Goal: Task Accomplishment & Management: Complete application form

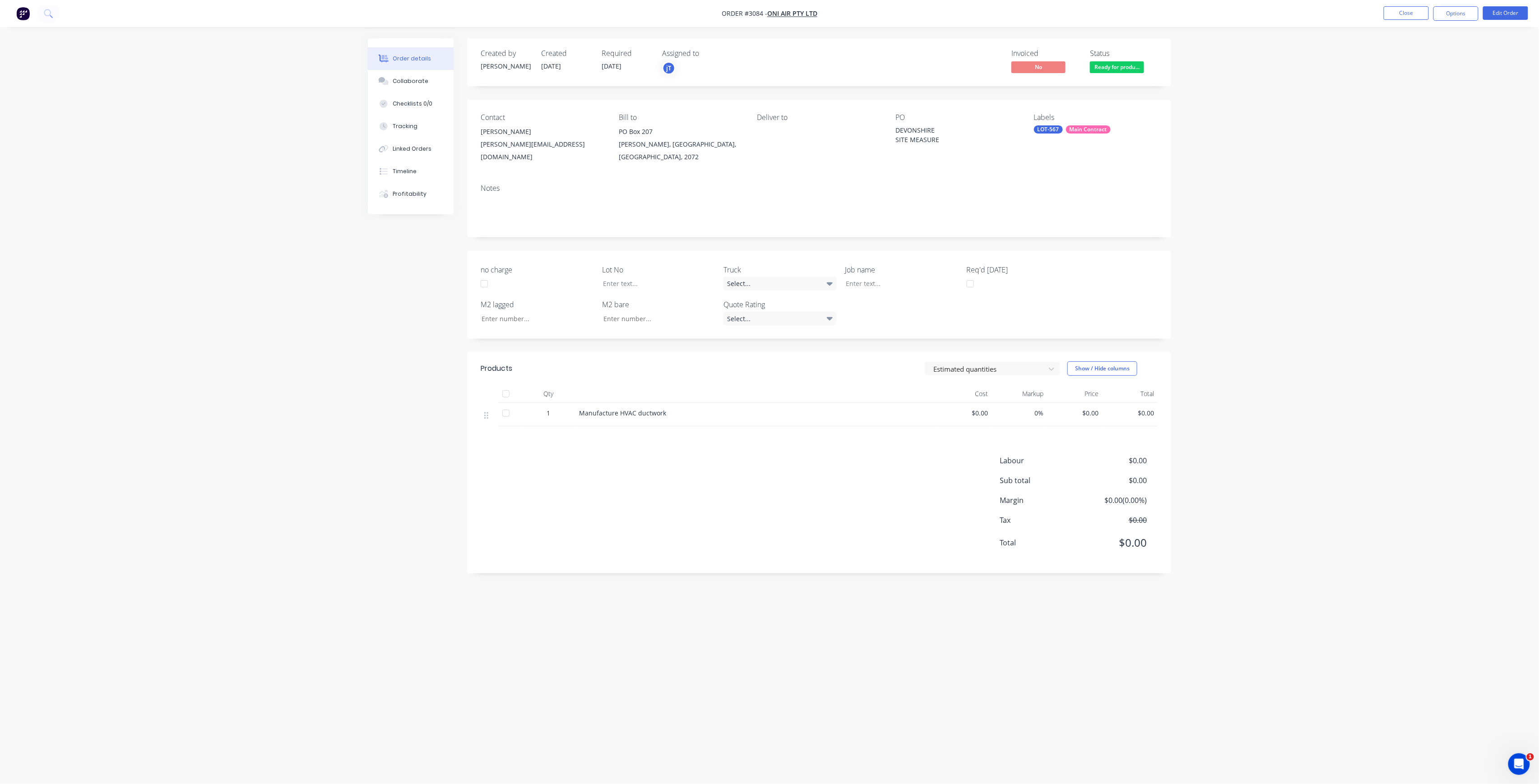
click at [1305, 147] on div "Order details Collaborate Checklists 0/0 Tracking Linked Orders Timeline Profit…" at bounding box center [770, 392] width 1539 height 784
click at [1396, 18] on button "Close" at bounding box center [1406, 13] width 45 height 14
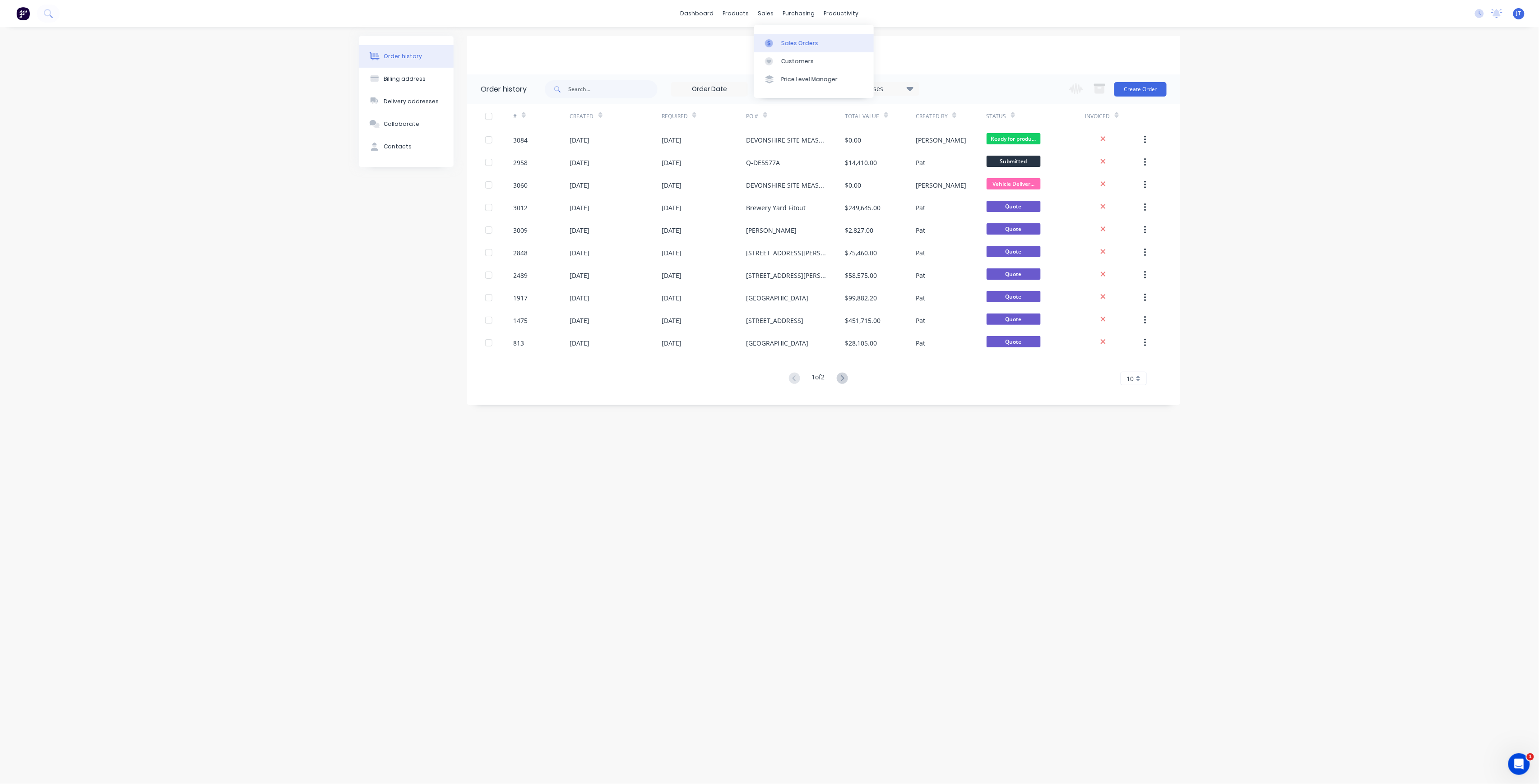
click at [798, 46] on div "Sales Orders" at bounding box center [800, 44] width 37 height 8
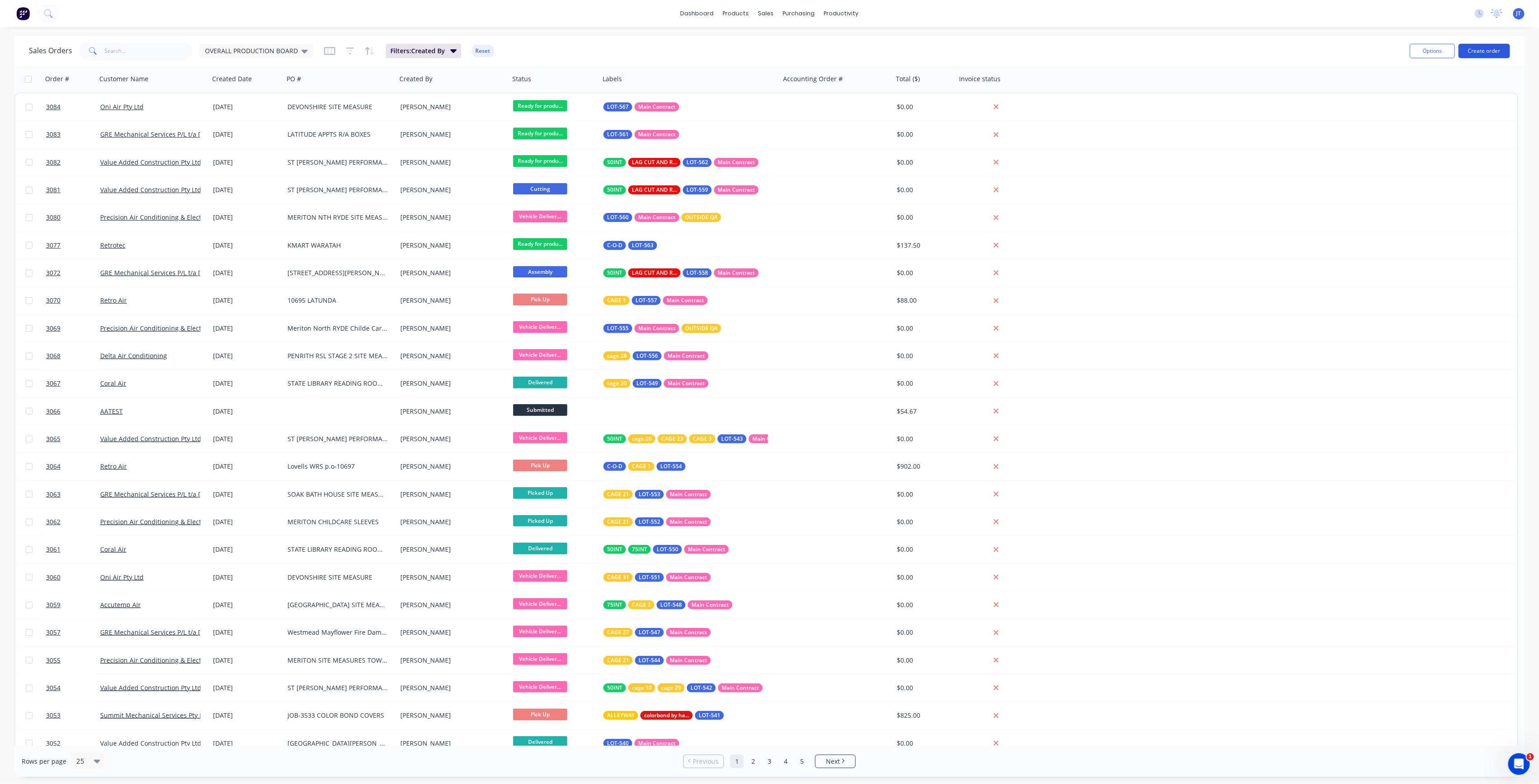
click at [1482, 50] on button "Create order" at bounding box center [1485, 51] width 51 height 14
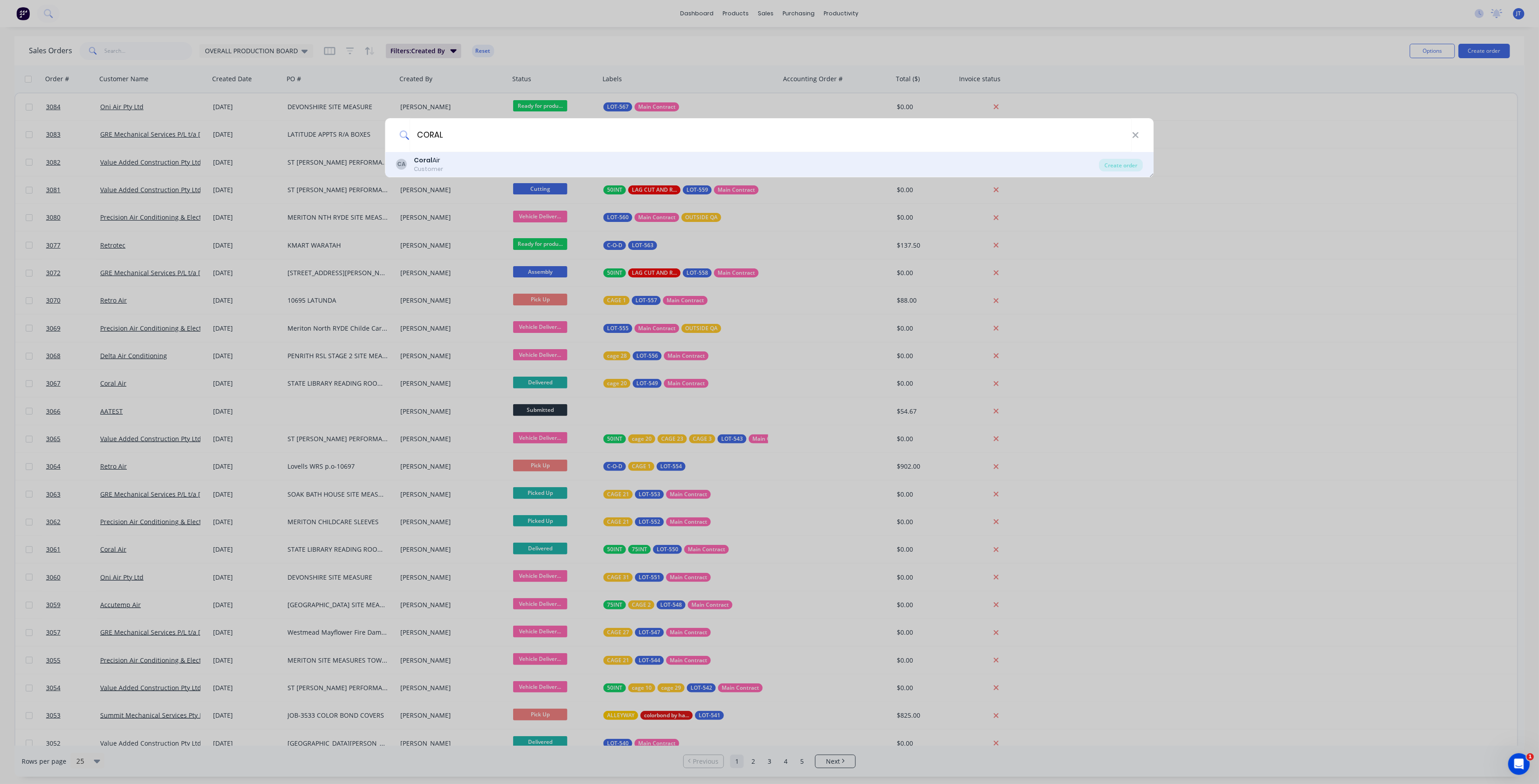
type input "CORAL"
click at [744, 169] on div "CA Coral Air Customer" at bounding box center [747, 164] width 703 height 17
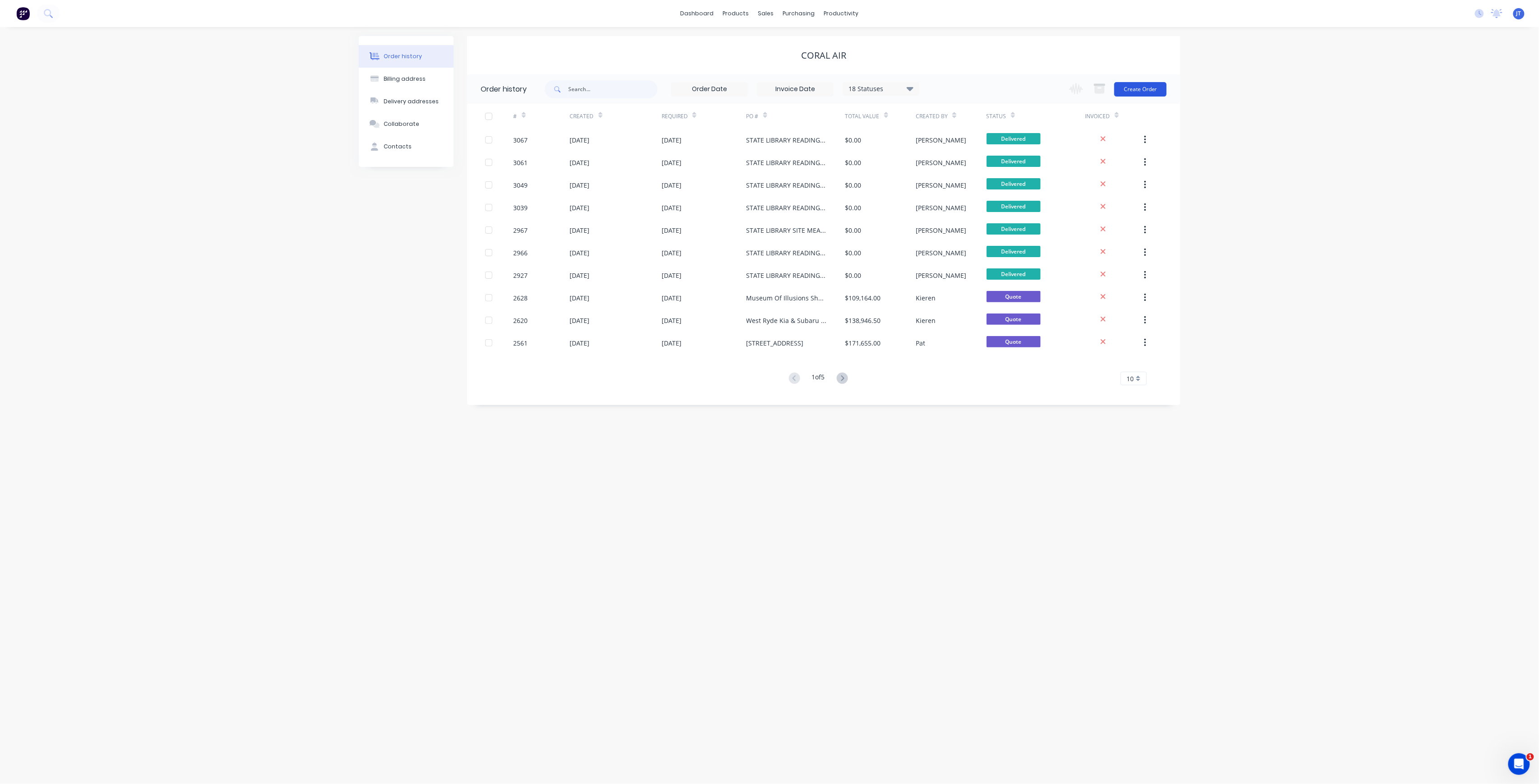
click at [1147, 94] on button "Create Order" at bounding box center [1141, 89] width 53 height 14
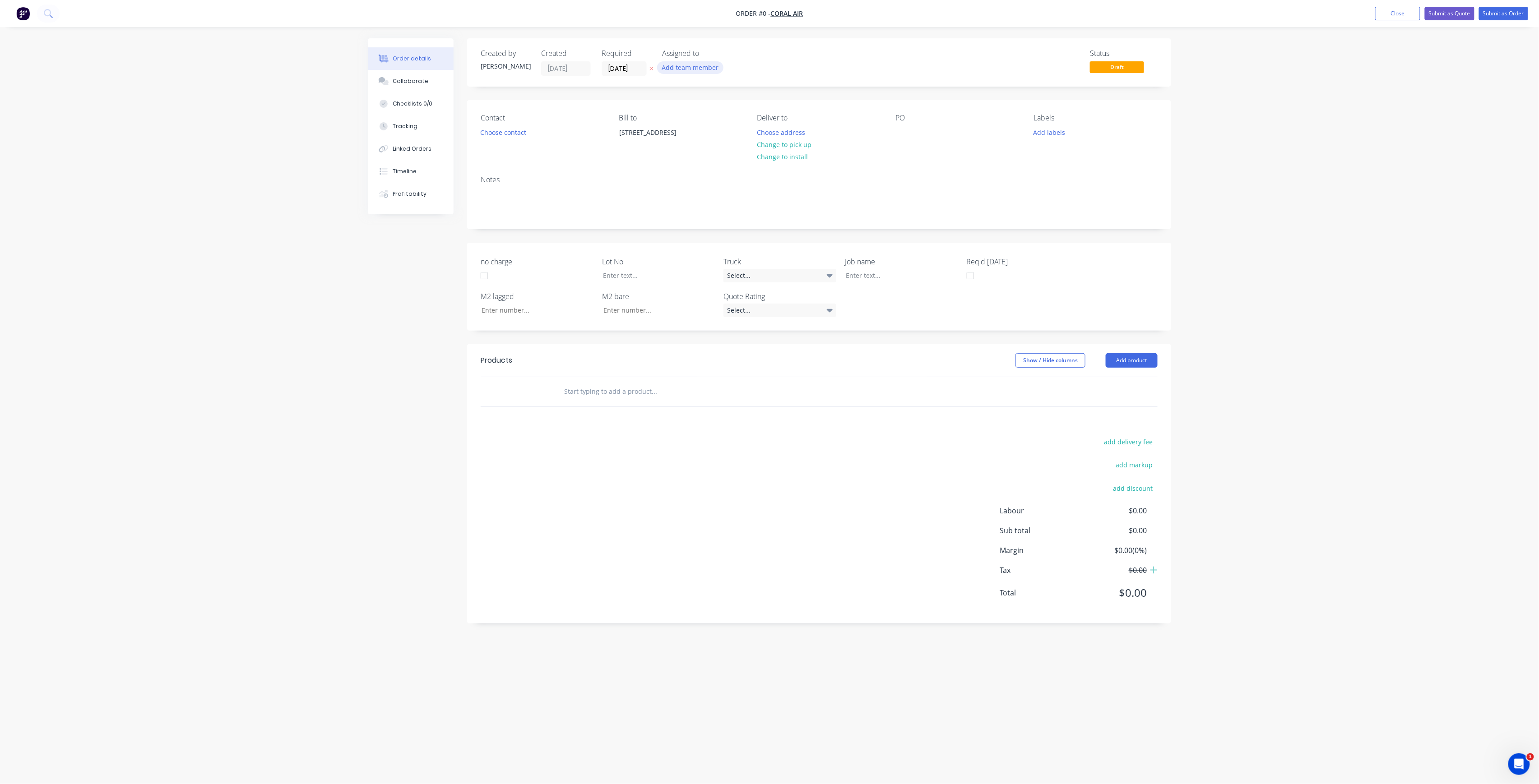
click at [710, 70] on button "Add team member" at bounding box center [690, 67] width 66 height 12
click at [731, 121] on div "[PERSON_NAME] (You)" at bounding box center [735, 118] width 90 height 10
click at [637, 69] on div "Creating draft order... Loading... Order details Collaborate Checklists 0/0 Tra…" at bounding box center [770, 374] width 821 height 673
click at [640, 69] on input "[DATE]" at bounding box center [624, 68] width 44 height 14
click at [632, 163] on div "20" at bounding box center [633, 167] width 14 height 14
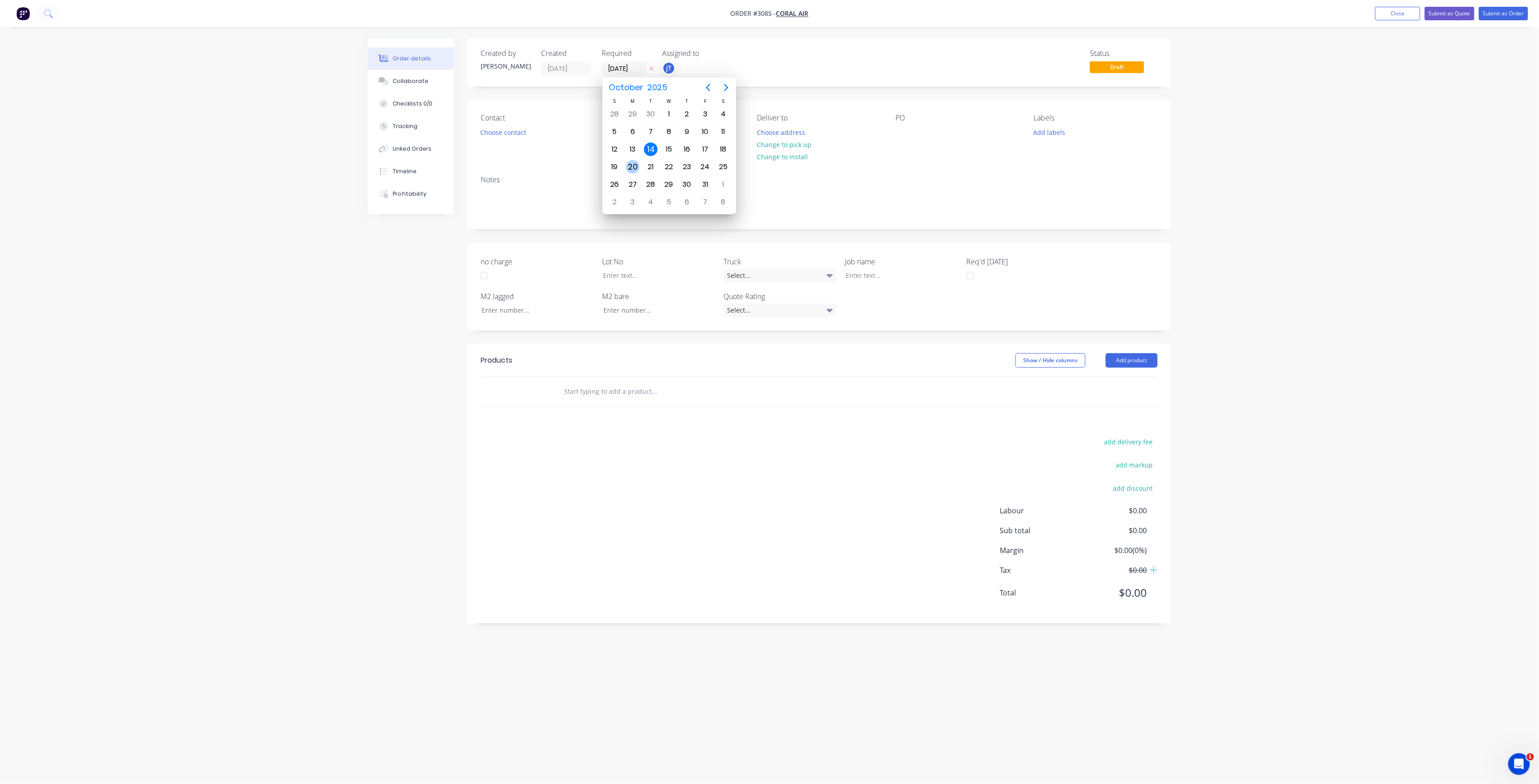
type input "[DATE]"
click at [485, 128] on button "Choose contact" at bounding box center [503, 132] width 56 height 12
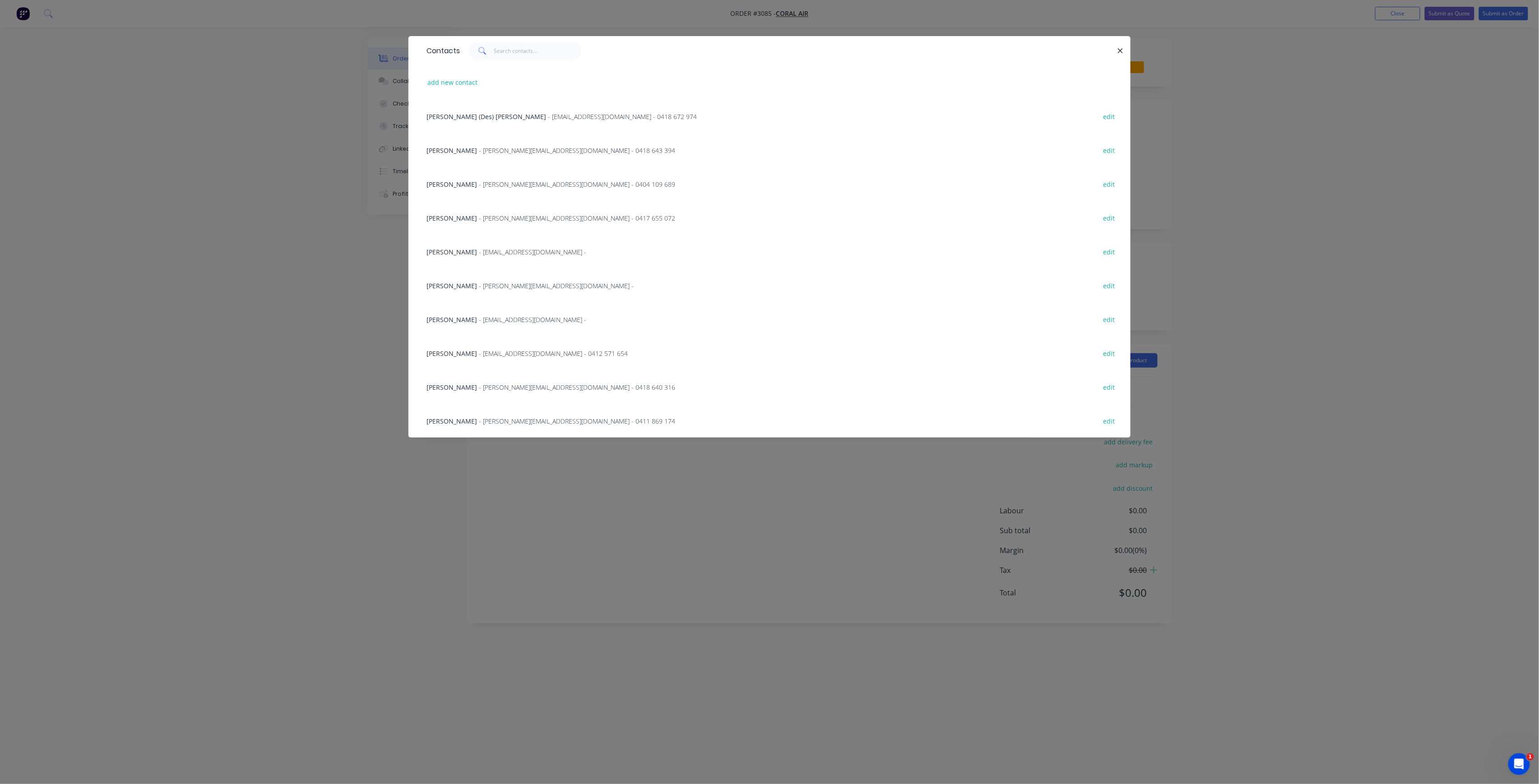
click at [515, 419] on span "- [PERSON_NAME][EMAIL_ADDRESS][DOMAIN_NAME] - 0411 869 174" at bounding box center [577, 421] width 197 height 8
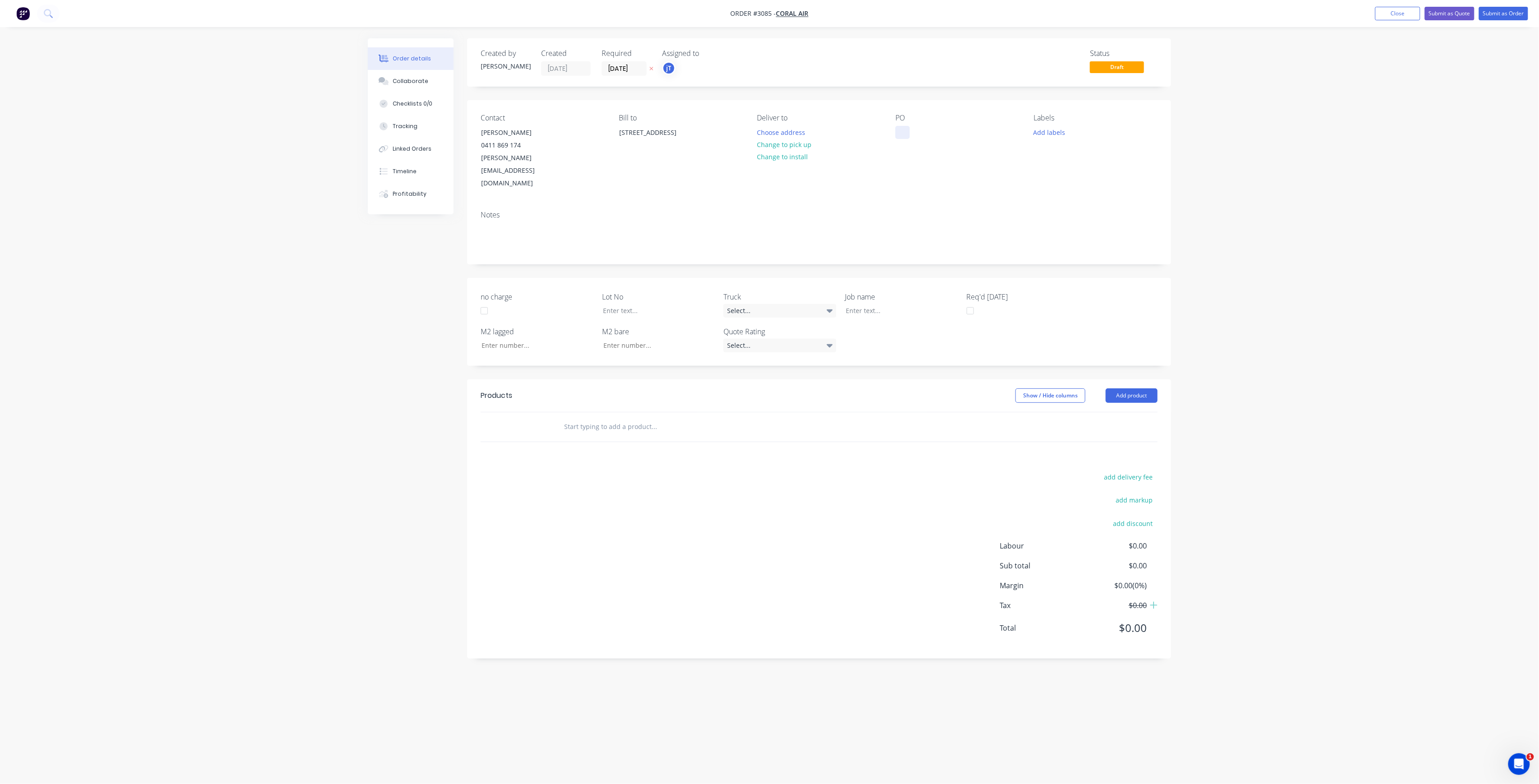
click at [903, 134] on div at bounding box center [903, 133] width 14 height 13
click at [1044, 128] on button "Add labels" at bounding box center [1049, 132] width 41 height 12
click at [1096, 153] on input "text" at bounding box center [1109, 159] width 94 height 18
drag, startPoint x: 1096, startPoint y: 155, endPoint x: 1058, endPoint y: 170, distance: 40.9
click at [1058, 170] on div "LOT-568 Create new label" at bounding box center [1102, 177] width 136 height 72
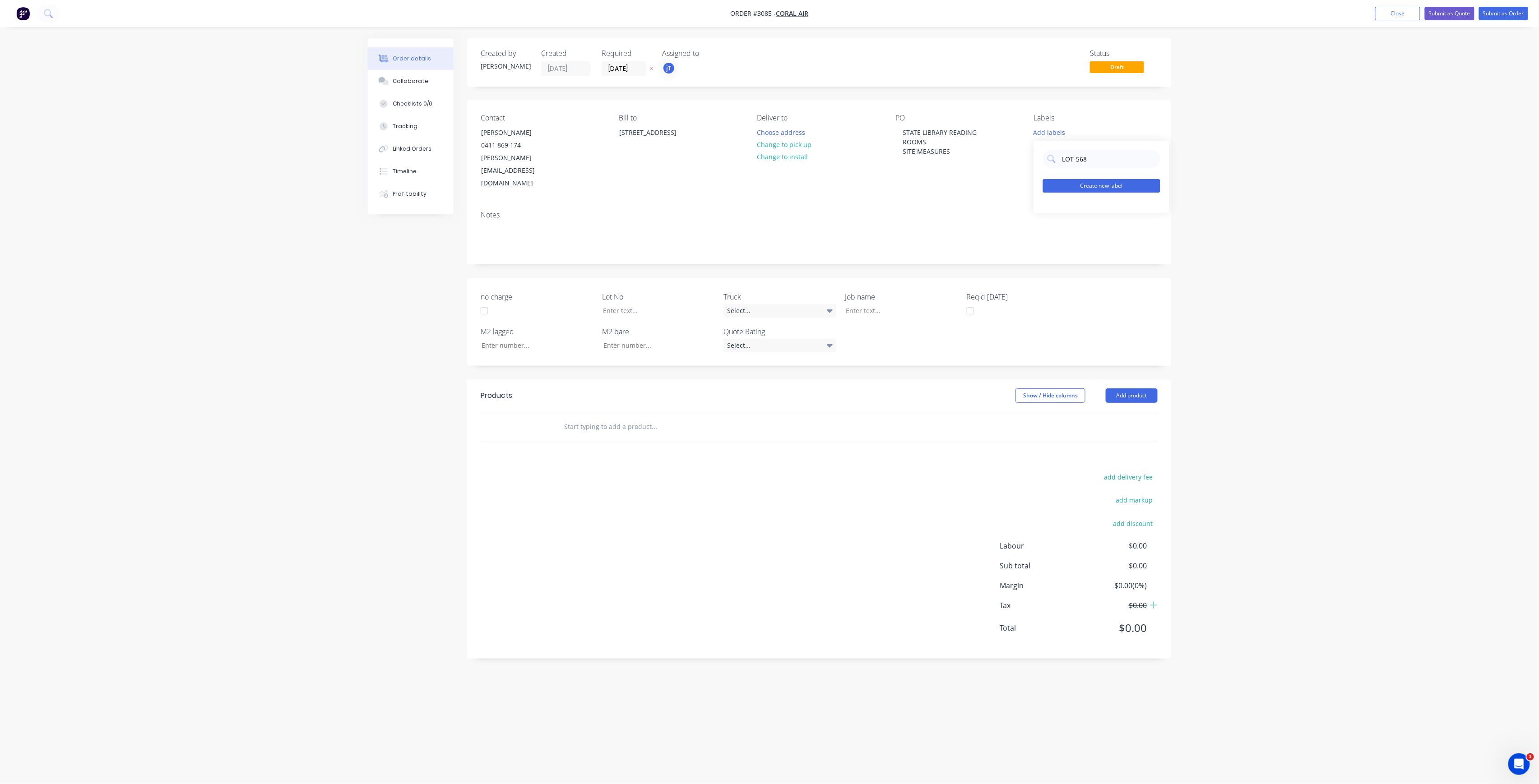
type input "LOT-568"
click at [1087, 183] on button "Create new label" at bounding box center [1102, 186] width 117 height 14
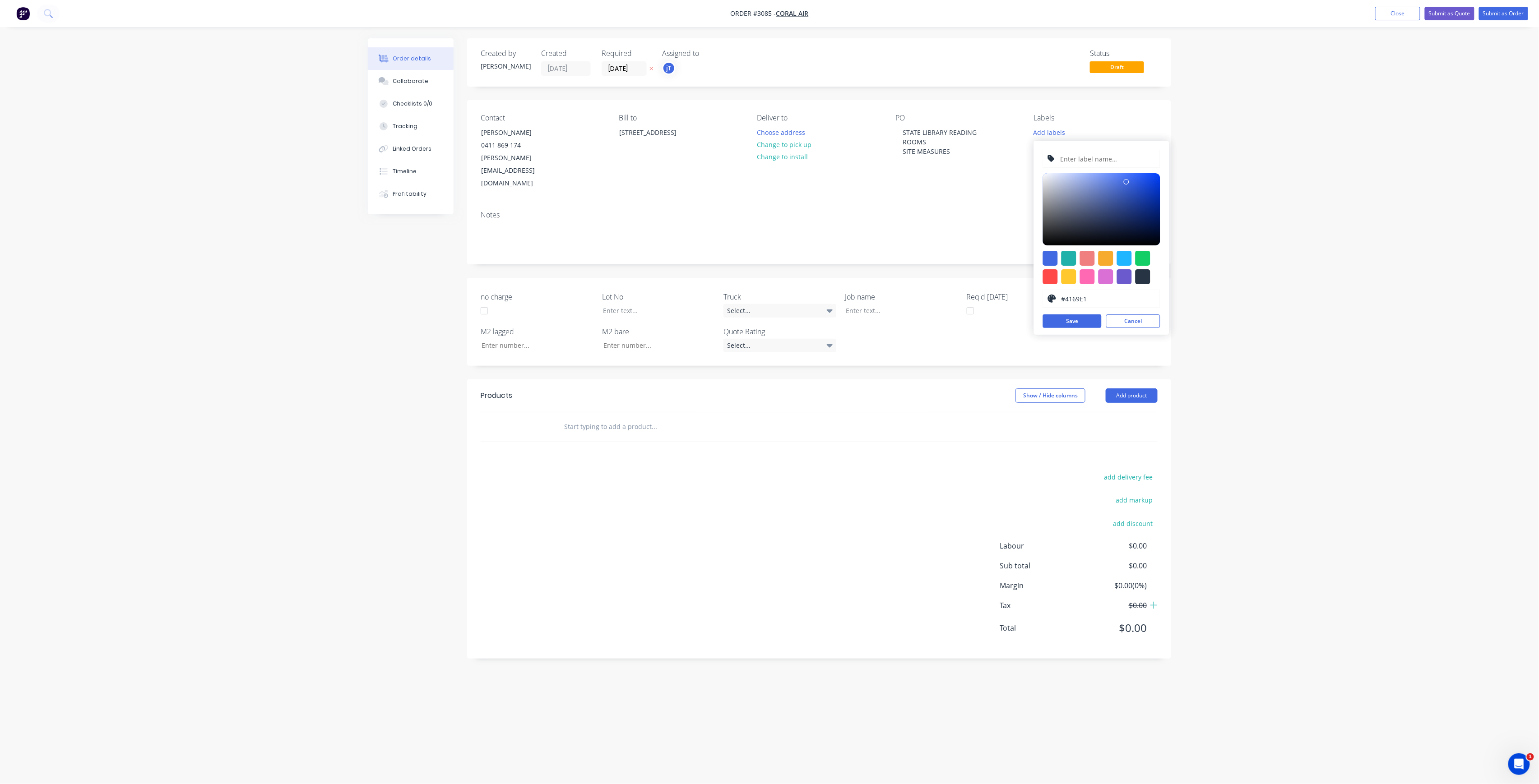
click at [1096, 161] on input "text" at bounding box center [1107, 159] width 96 height 17
paste input "LOT-568"
type input "LOT-568"
click at [1062, 316] on button "Save" at bounding box center [1072, 321] width 59 height 14
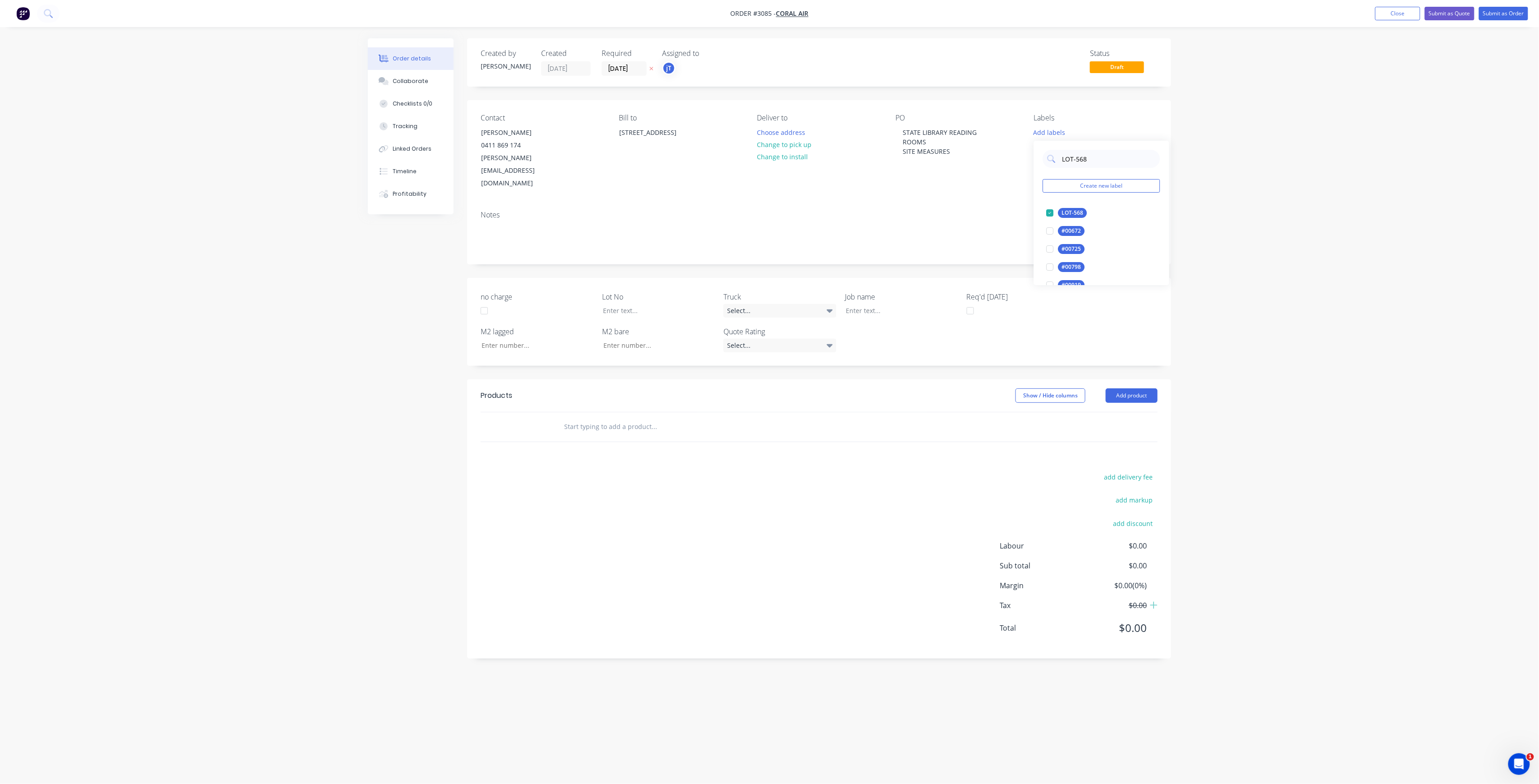
drag, startPoint x: 1077, startPoint y: 163, endPoint x: 1049, endPoint y: 169, distance: 28.6
click at [1049, 169] on div "LOT-568 Create new label LOT-568 edit #00672 edit #00725 edit #00798 edit #0091…" at bounding box center [1102, 213] width 136 height 144
type input "MAIN"
click at [1081, 213] on div "Main Contract" at bounding box center [1080, 213] width 45 height 10
drag, startPoint x: 580, startPoint y: 410, endPoint x: 574, endPoint y: 408, distance: 6.3
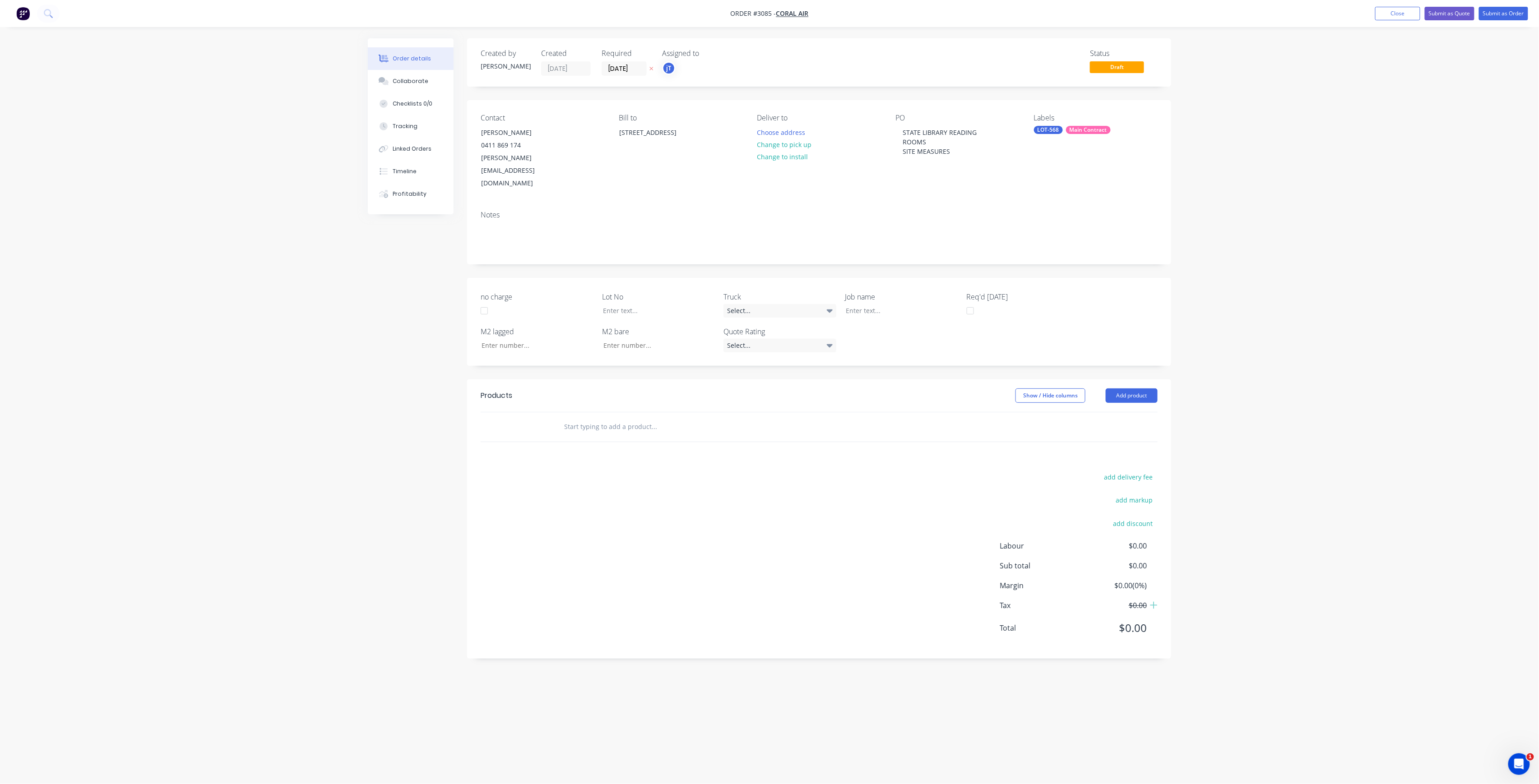
click at [578, 418] on input "text" at bounding box center [654, 427] width 180 height 18
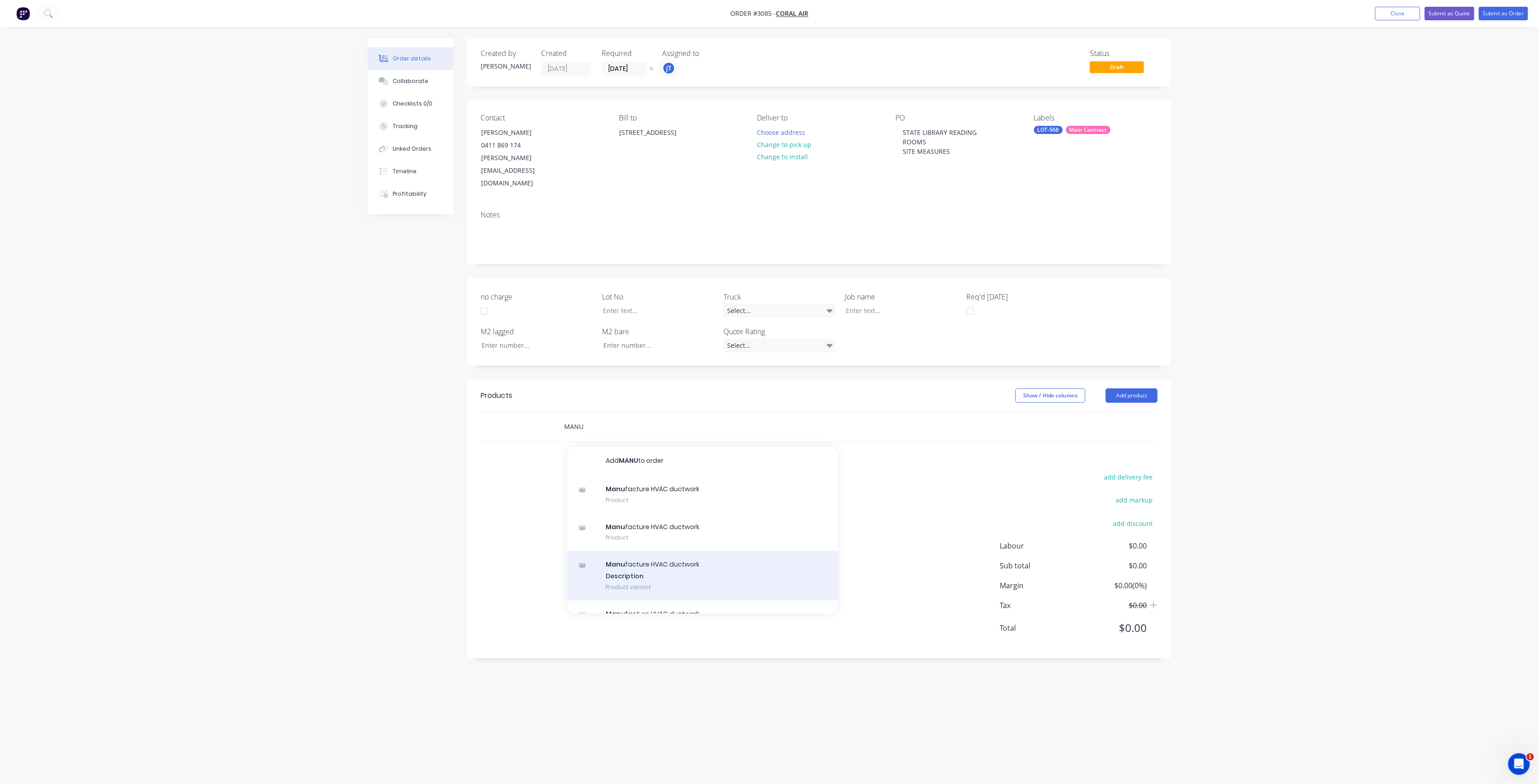
type input "MANU"
click at [667, 551] on div "Manu facture HVAC ductwork Description Product variant" at bounding box center [703, 575] width 271 height 50
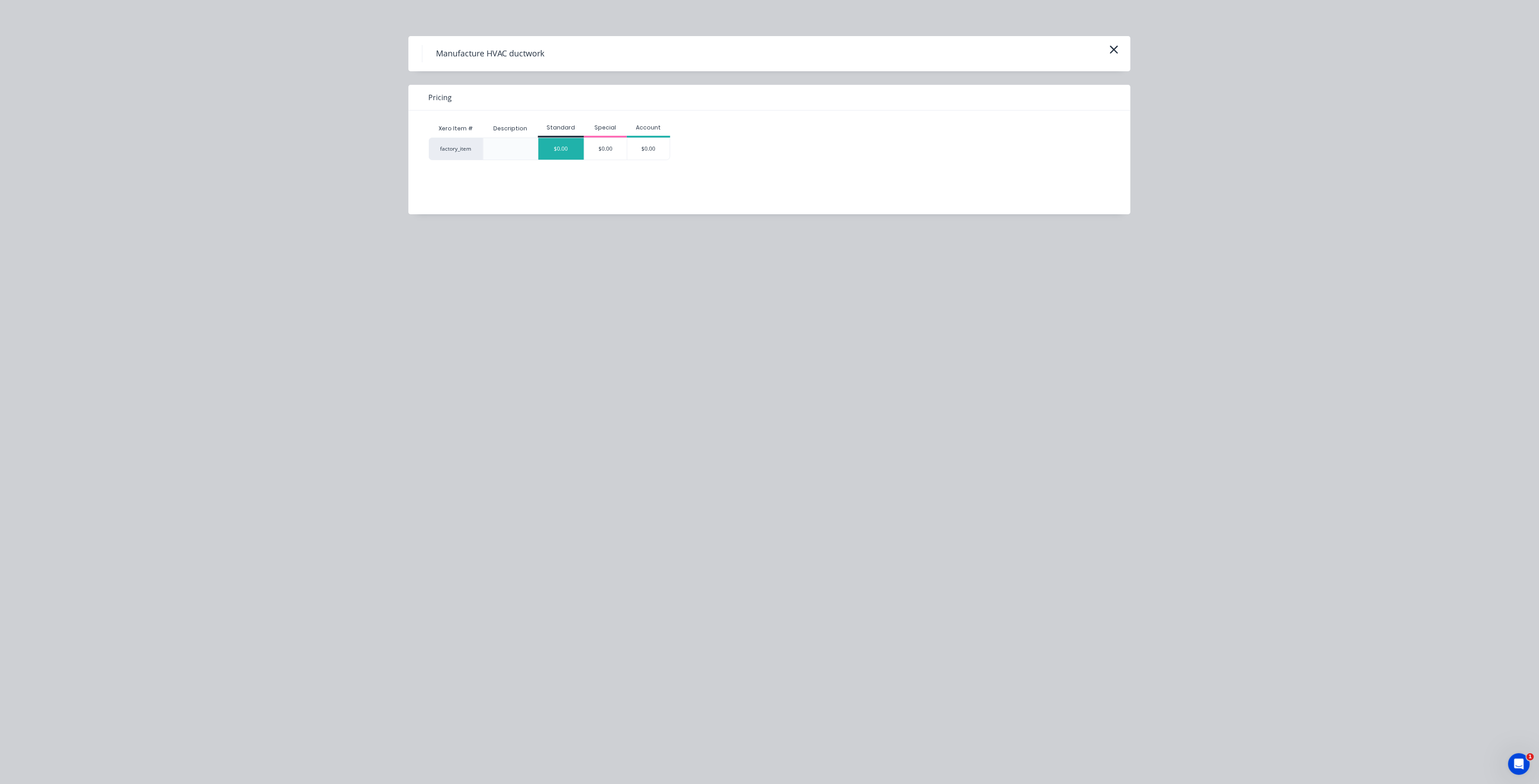
click at [553, 150] on div "$0.00" at bounding box center [561, 149] width 45 height 21
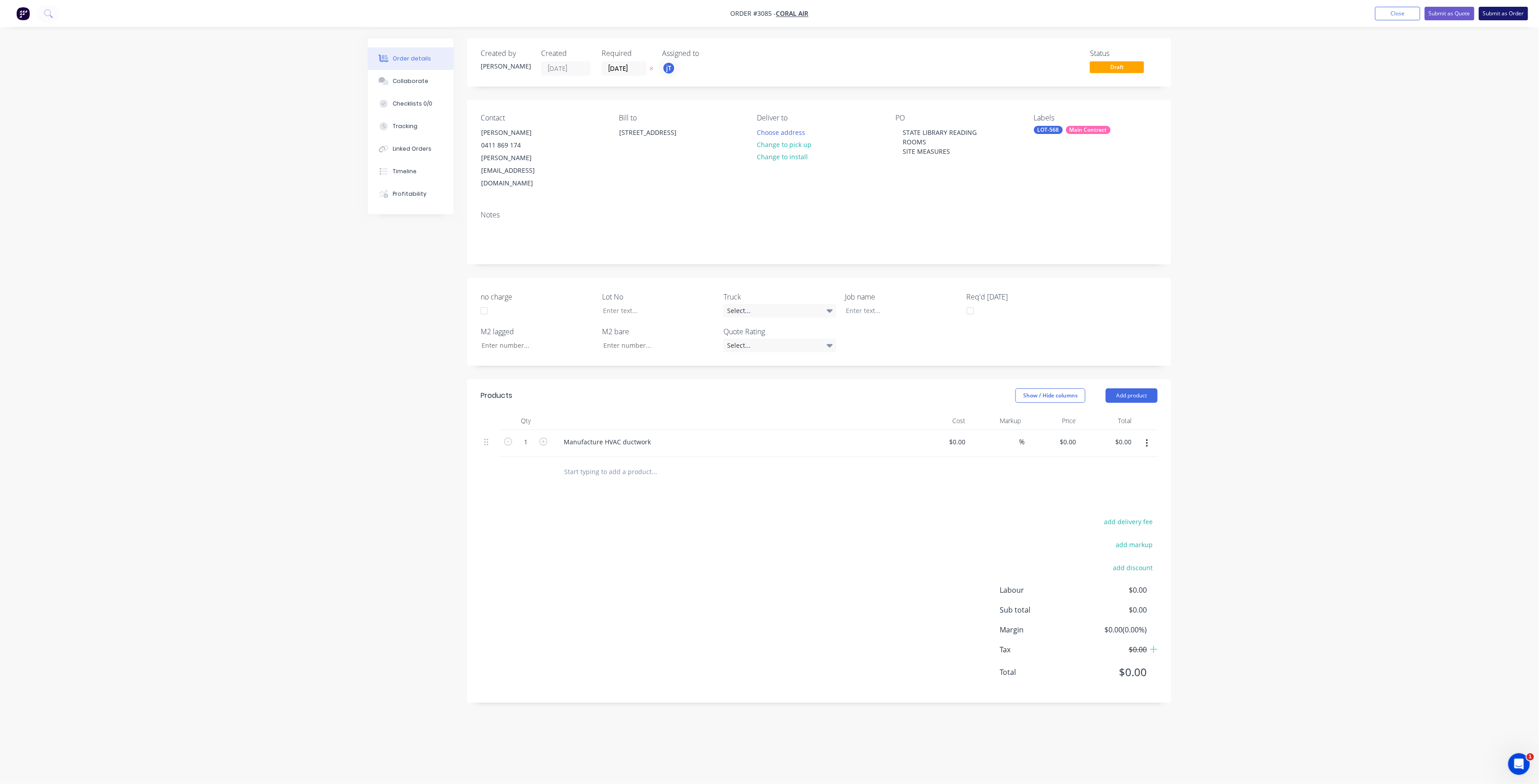
click at [1508, 19] on button "Submit as Order" at bounding box center [1504, 13] width 49 height 14
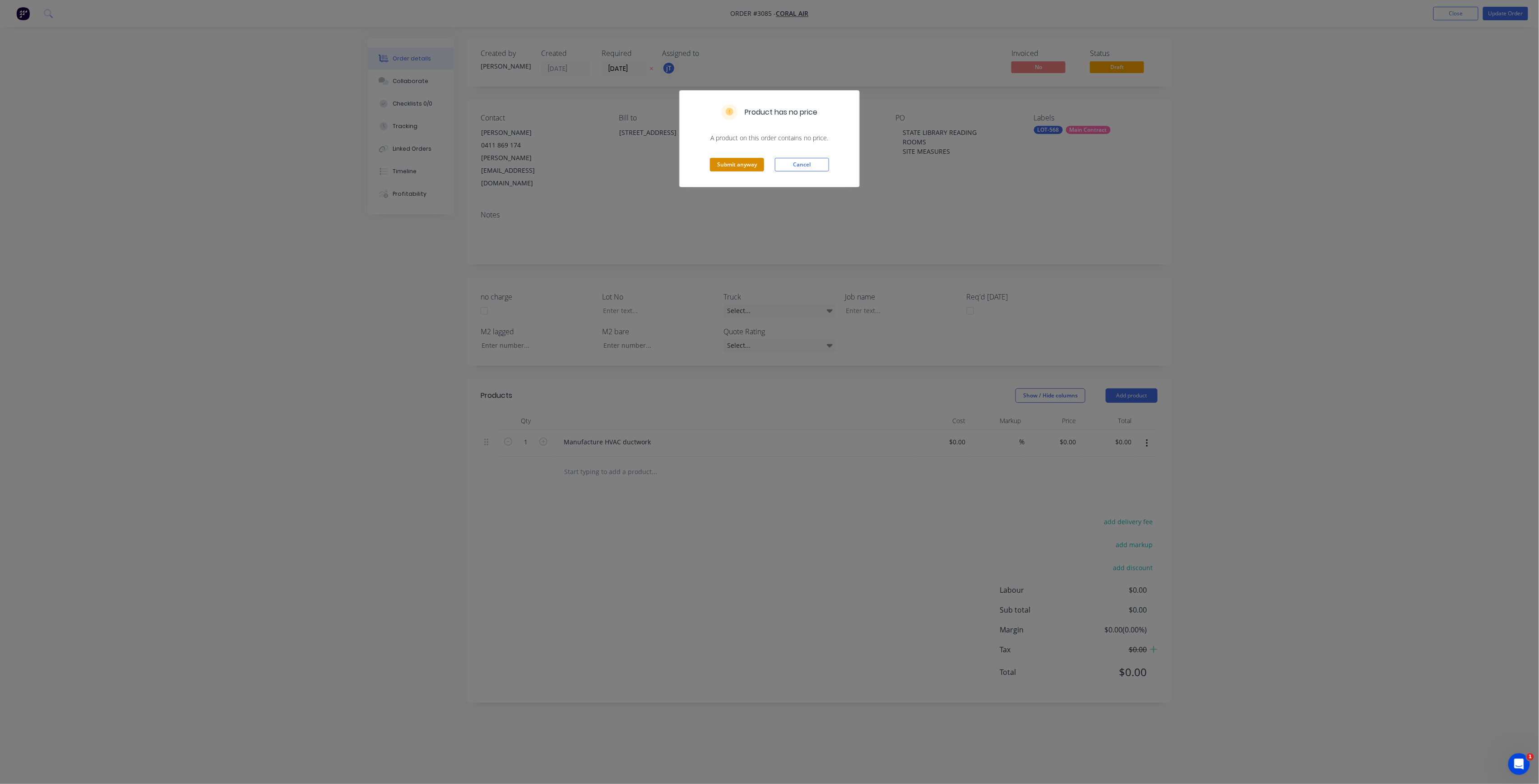
click at [726, 162] on button "Submit anyway" at bounding box center [737, 164] width 54 height 14
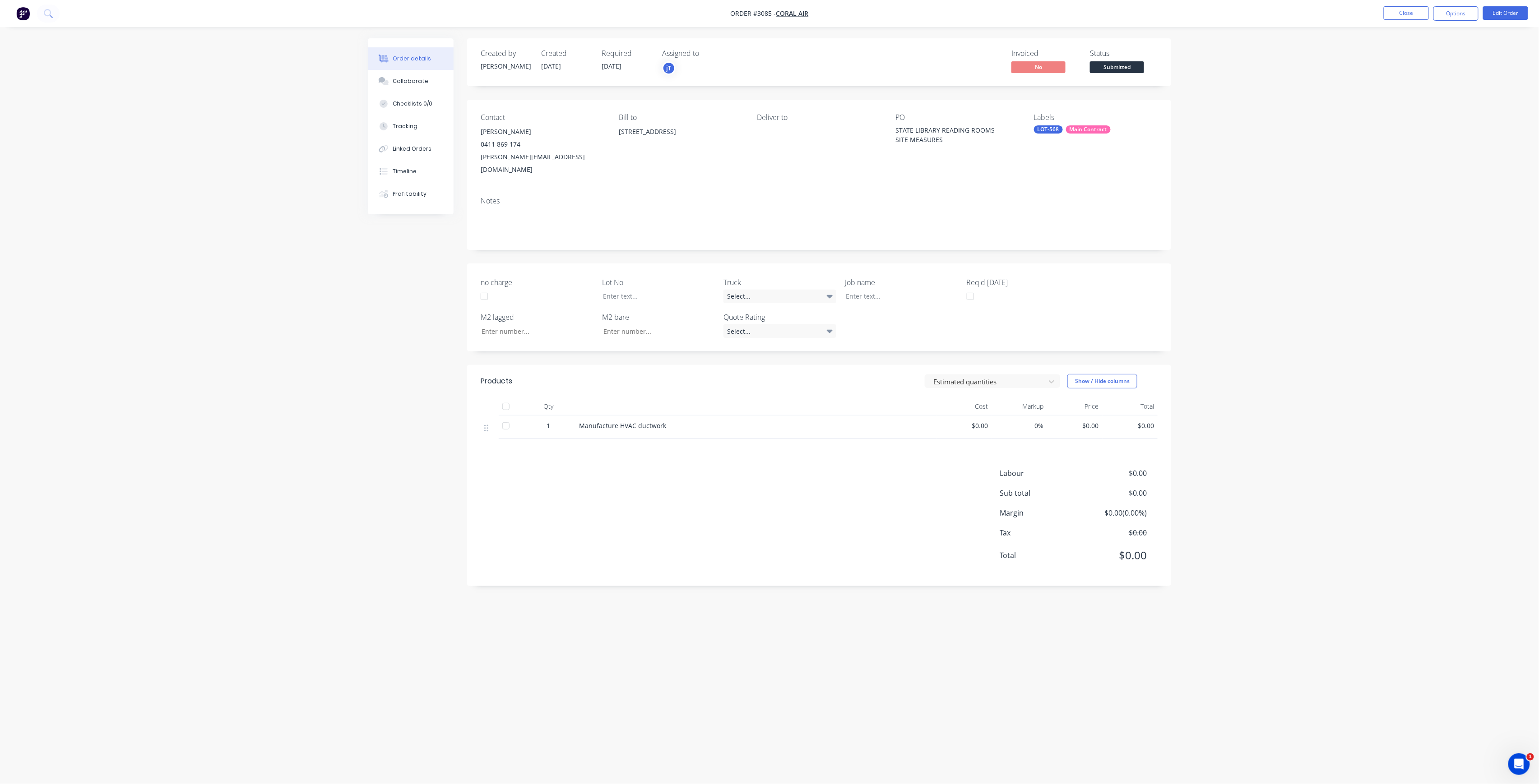
click at [1136, 67] on span "Submitted" at bounding box center [1117, 67] width 54 height 11
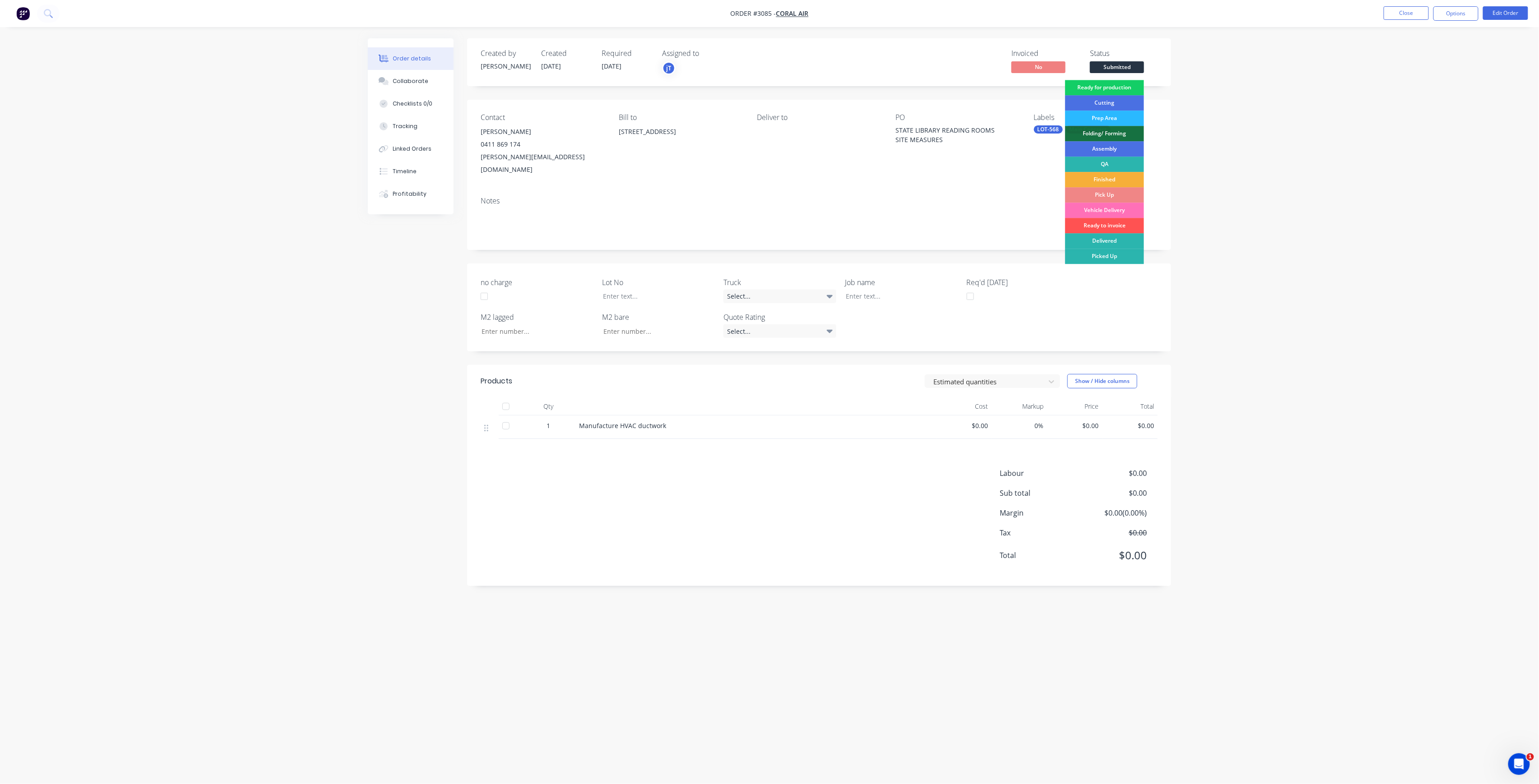
click at [1134, 92] on div "Ready for production" at bounding box center [1105, 88] width 79 height 16
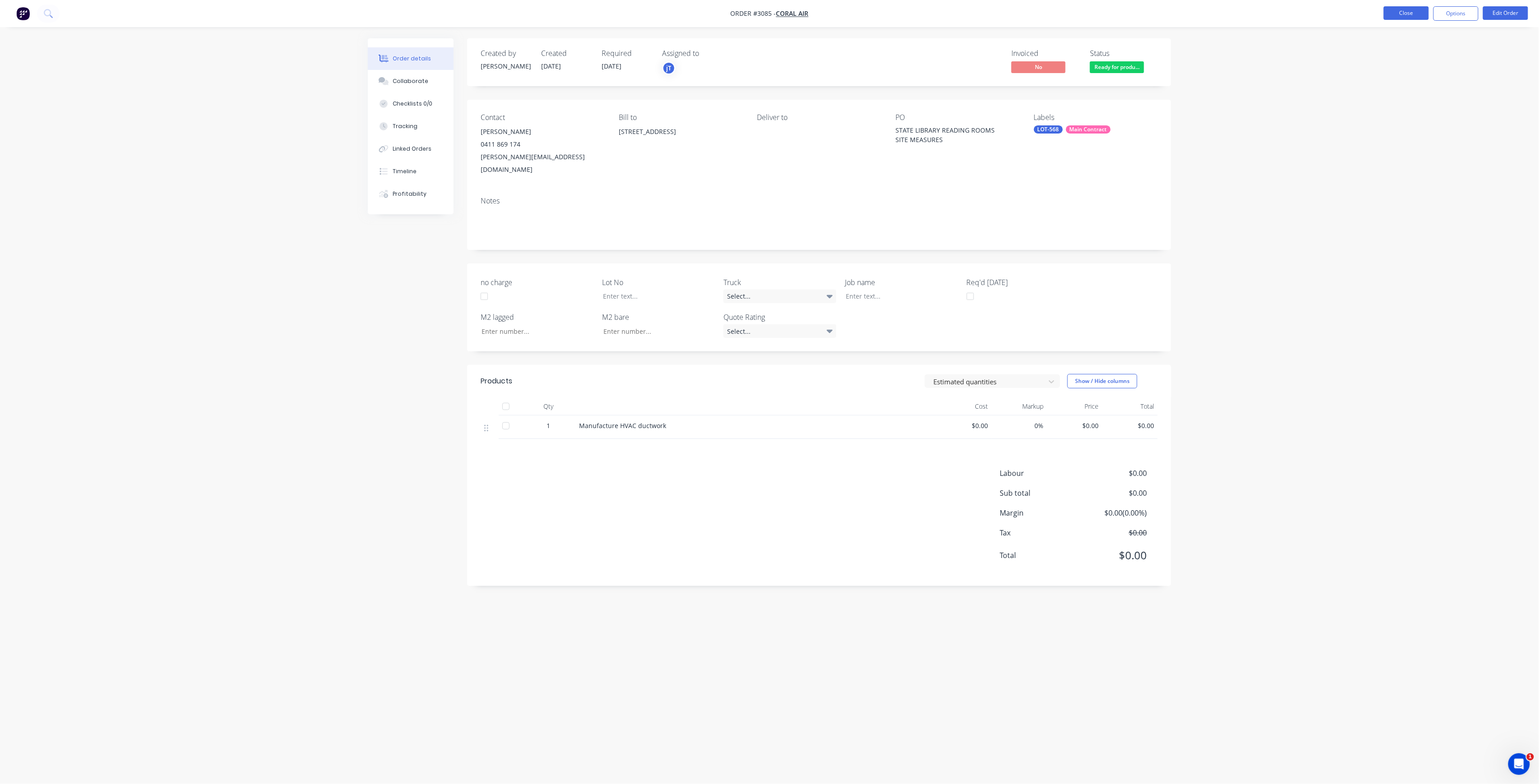
click at [1408, 11] on button "Close" at bounding box center [1406, 13] width 45 height 14
